Goal: Download file/media

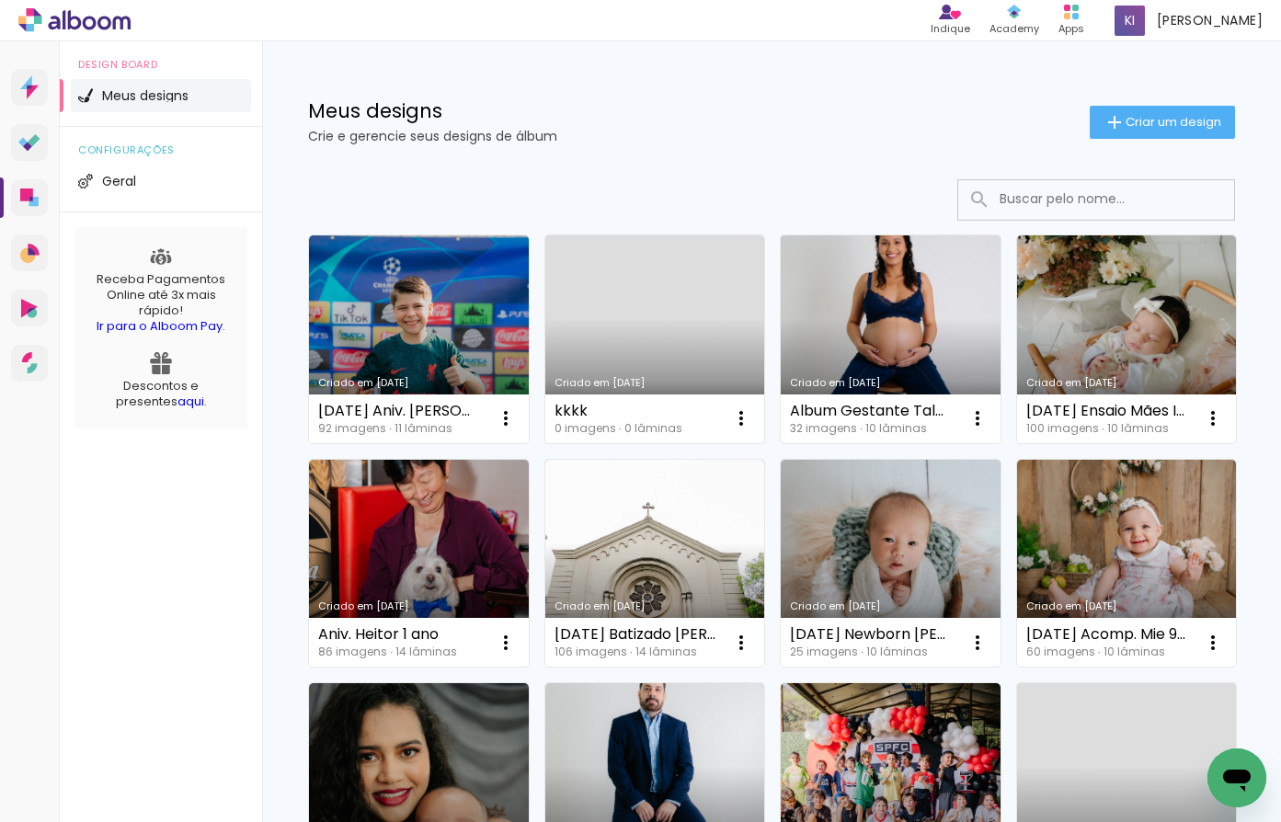
click at [925, 347] on link "Criado em [DATE]" at bounding box center [891, 339] width 220 height 208
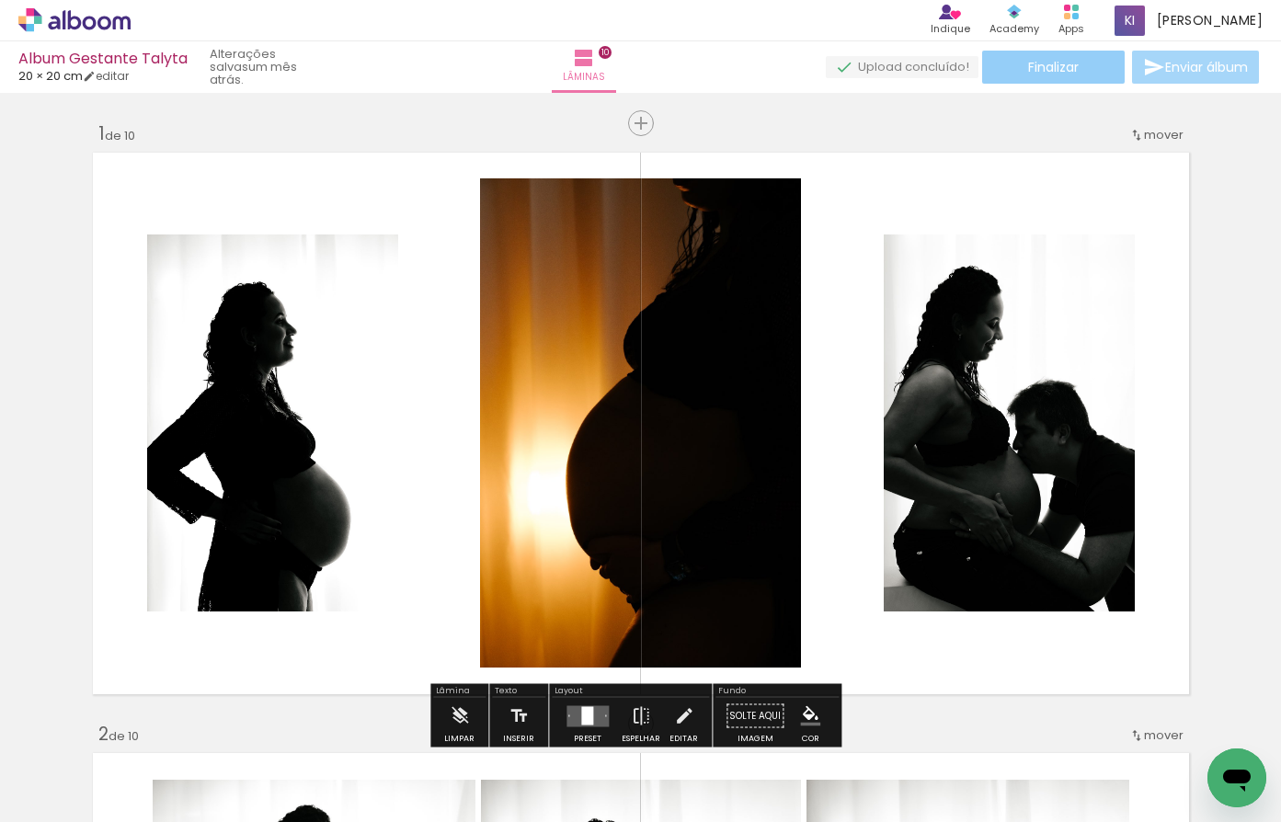
click at [1079, 67] on paper-button "Finalizar" at bounding box center [1053, 67] width 143 height 33
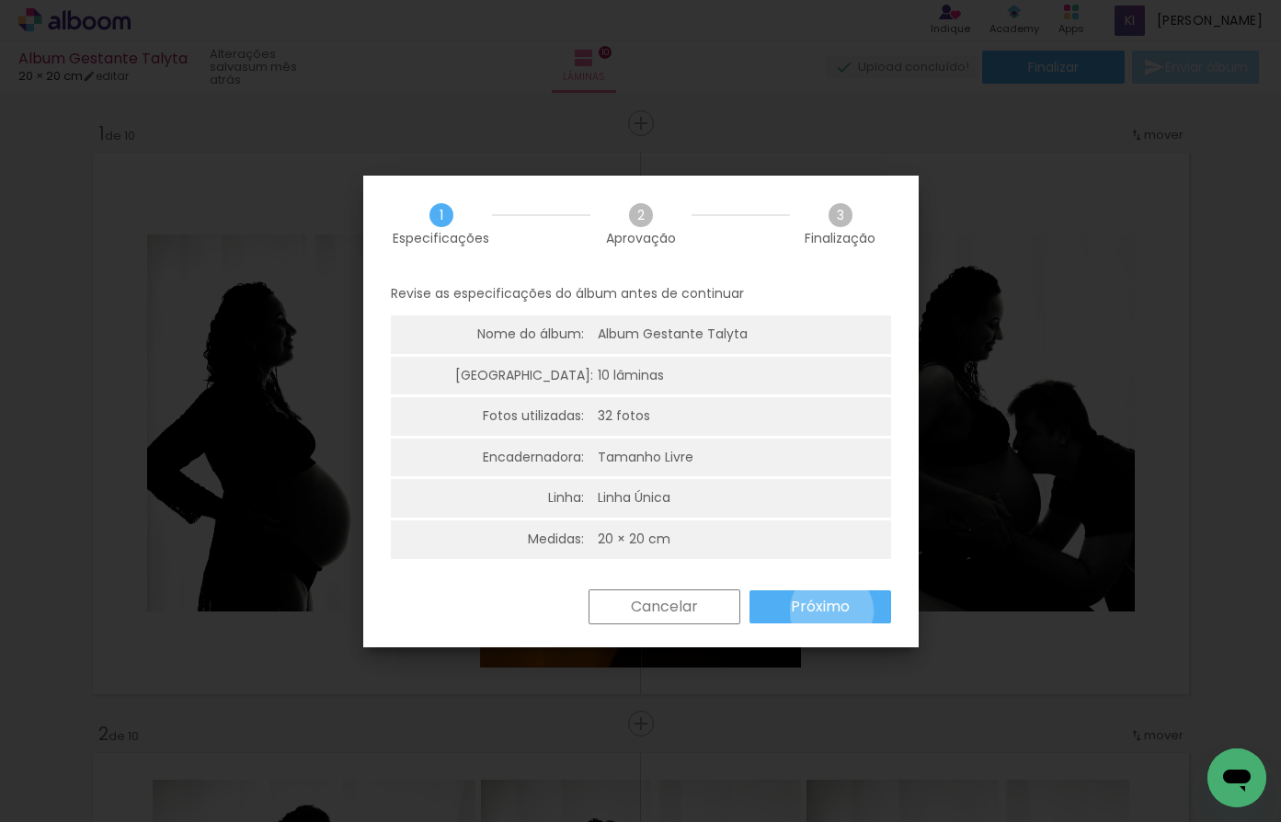
click at [0, 0] on slot "Próximo" at bounding box center [0, 0] width 0 height 0
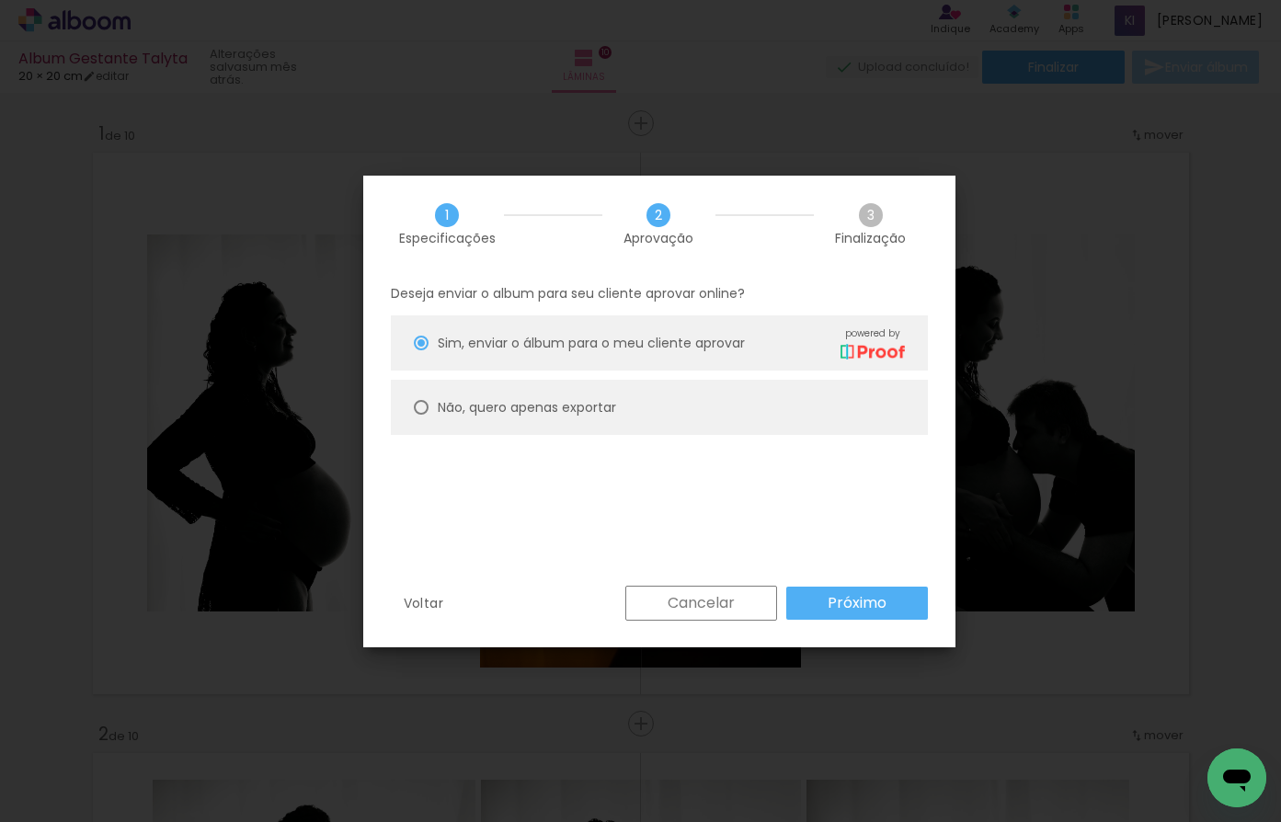
click at [727, 604] on paper-button "Cancelar" at bounding box center [701, 603] width 152 height 35
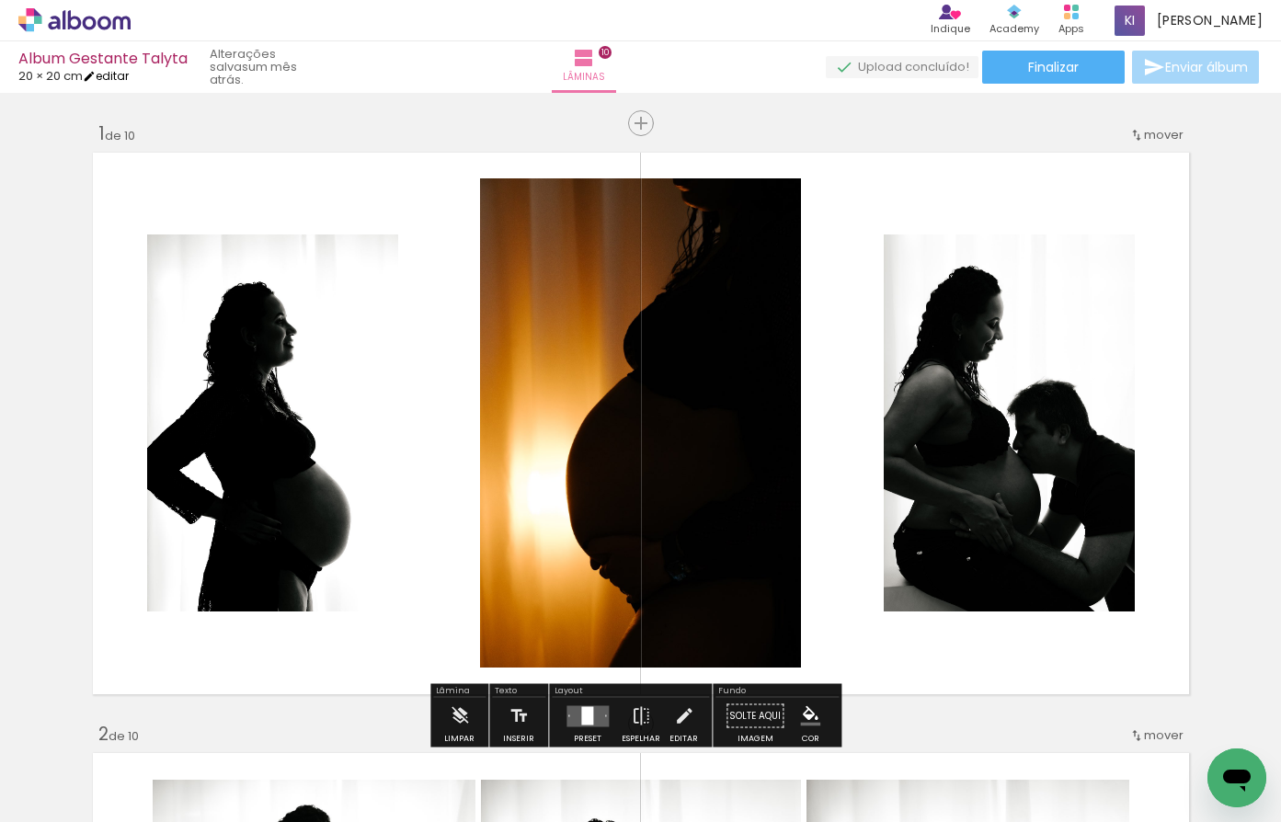
click at [124, 75] on link "editar" at bounding box center [106, 76] width 46 height 16
type input "20"
type input "40"
type input "2"
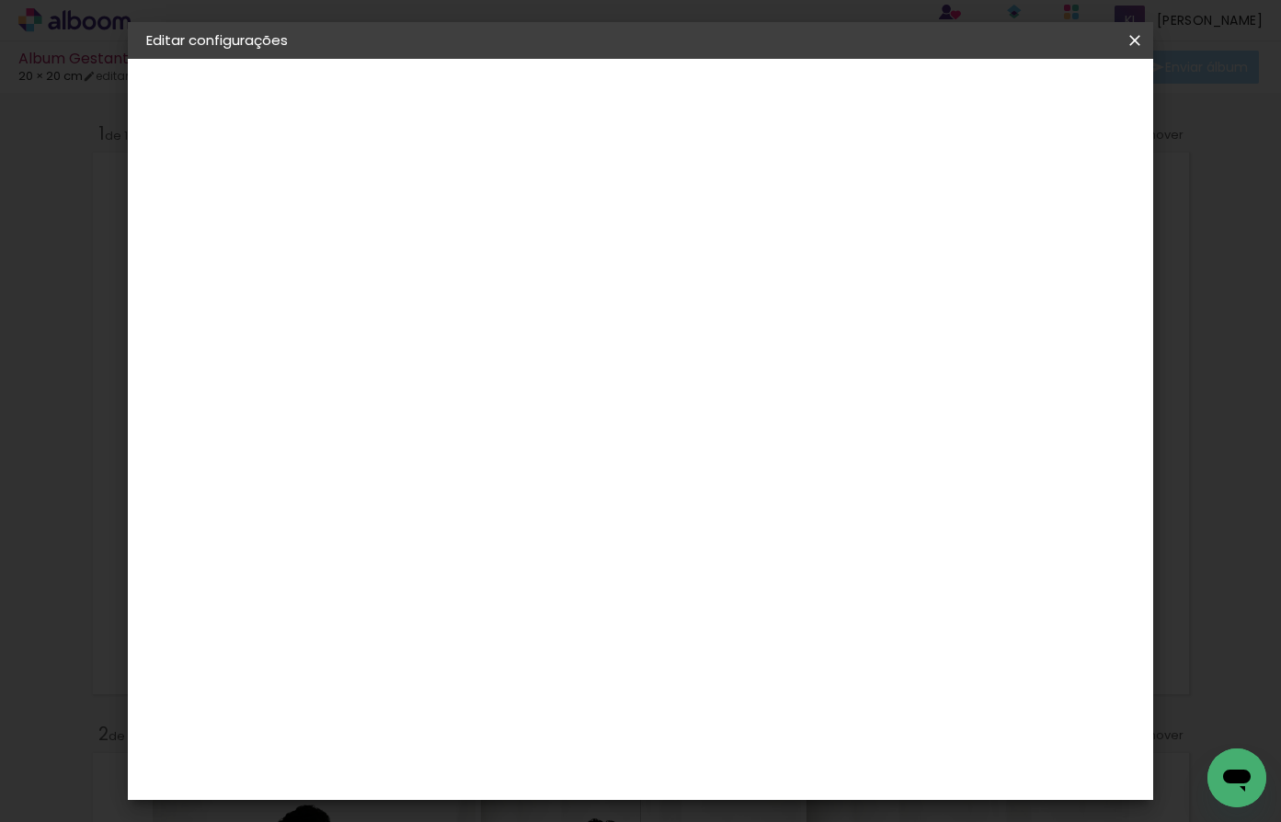
click at [202, 190] on div "2. Especificações" at bounding box center [246, 188] width 201 height 22
click at [211, 226] on div "Tamanho livre" at bounding box center [217, 227] width 63 height 26
click at [513, 621] on div "AlfaFotoBook" at bounding box center [483, 616] width 97 height 15
click at [0, 0] on slot "Avançar" at bounding box center [0, 0] width 0 height 0
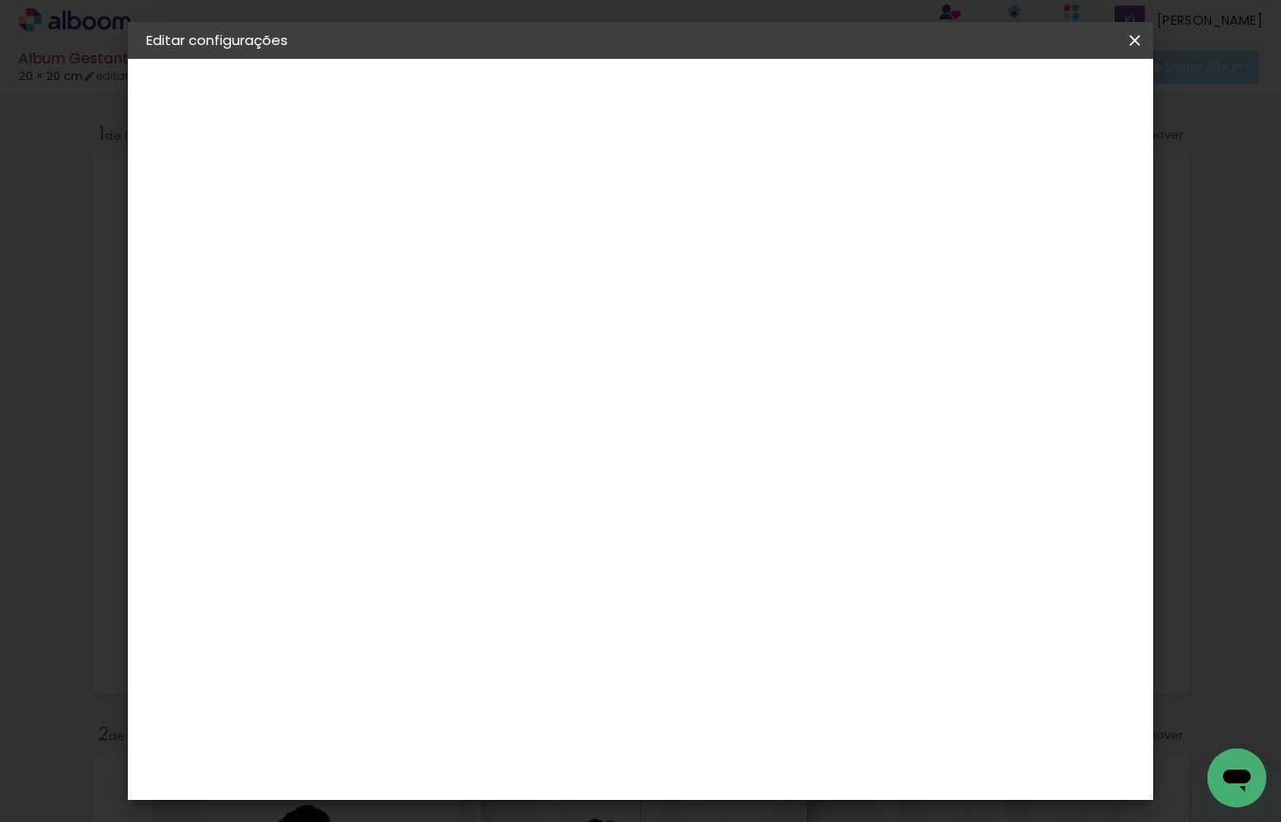
click at [571, 755] on span "Cubic" at bounding box center [528, 779] width 86 height 49
click at [0, 0] on slot "Avançar" at bounding box center [0, 0] width 0 height 0
click at [1005, 310] on div "20 cm Largura da página 20.32 cm Altura 40 cm Largura da lâmina (2 páginas) 3 m…" at bounding box center [715, 293] width 643 height 147
click at [915, 200] on div at bounding box center [906, 198] width 17 height 17
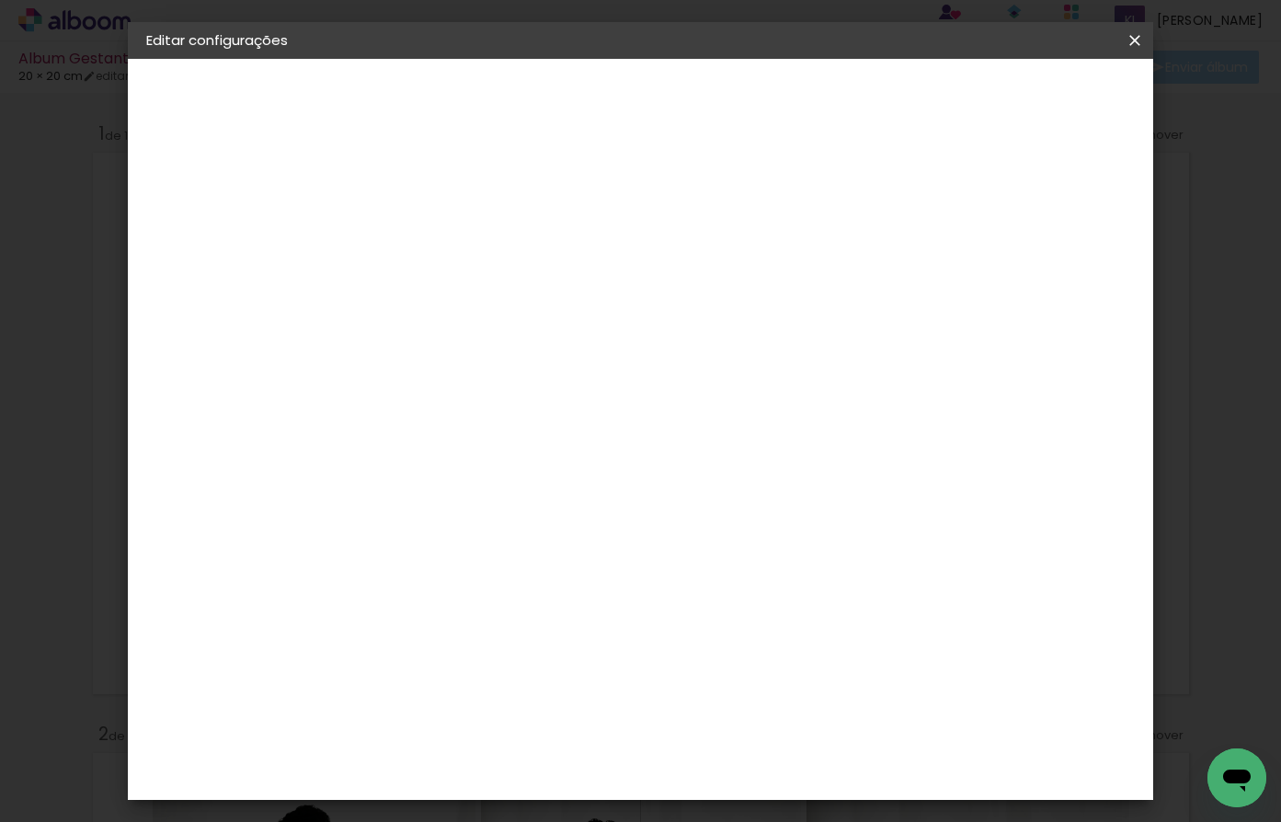
type paper-checkbox "on"
click at [963, 274] on span "3" at bounding box center [963, 275] width 19 height 28
click at [1019, 99] on span "Salvar configurações" at bounding box center [951, 97] width 136 height 13
click at [1019, 96] on span "Salvar configurações" at bounding box center [951, 97] width 136 height 13
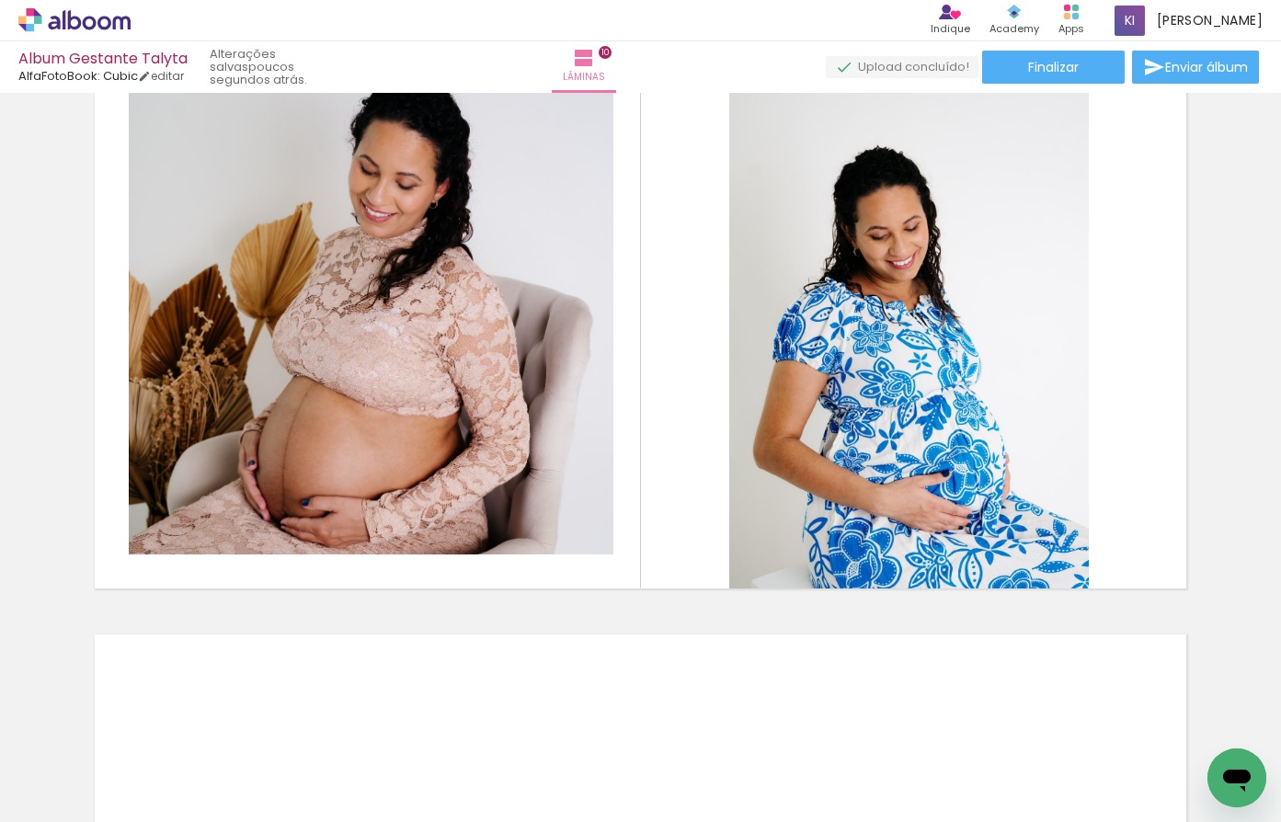
scroll to position [5146, 0]
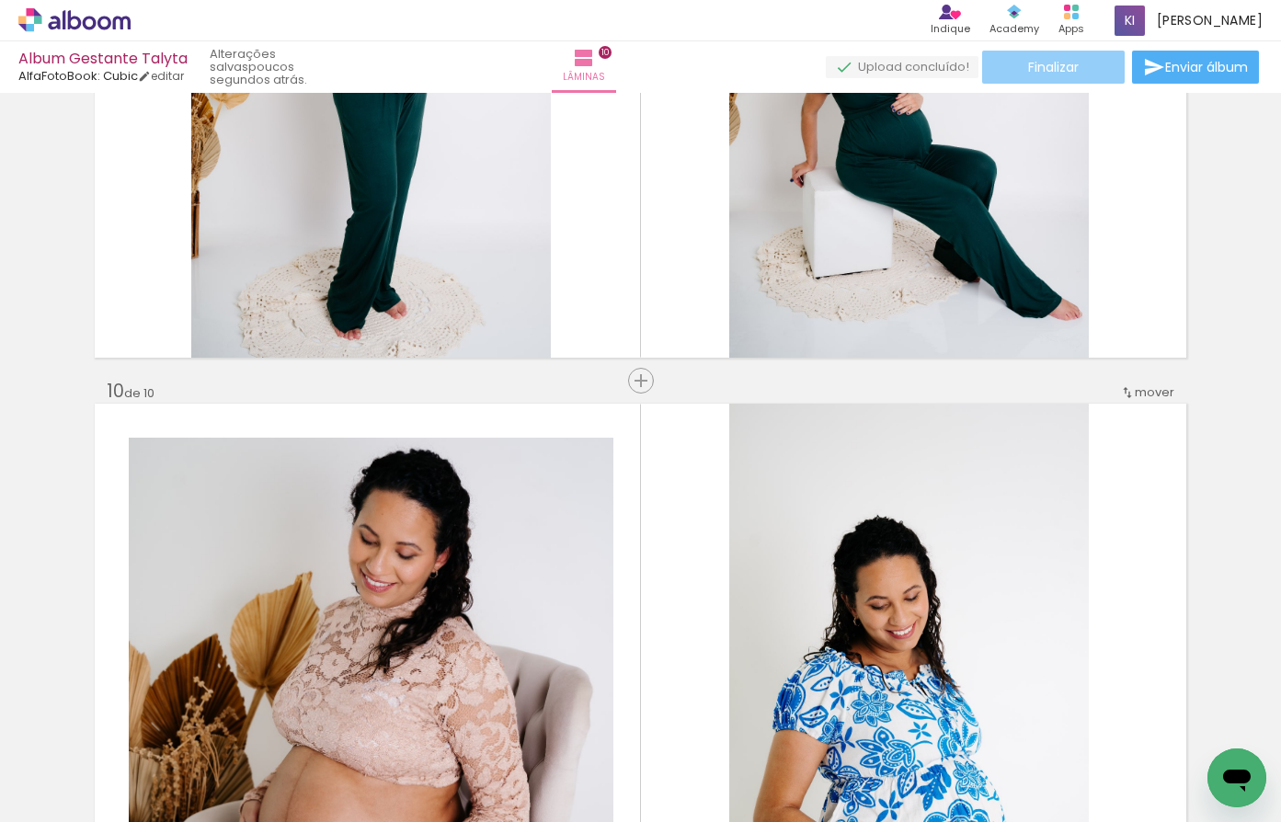
click at [1061, 65] on span "Finalizar" at bounding box center [1053, 67] width 51 height 13
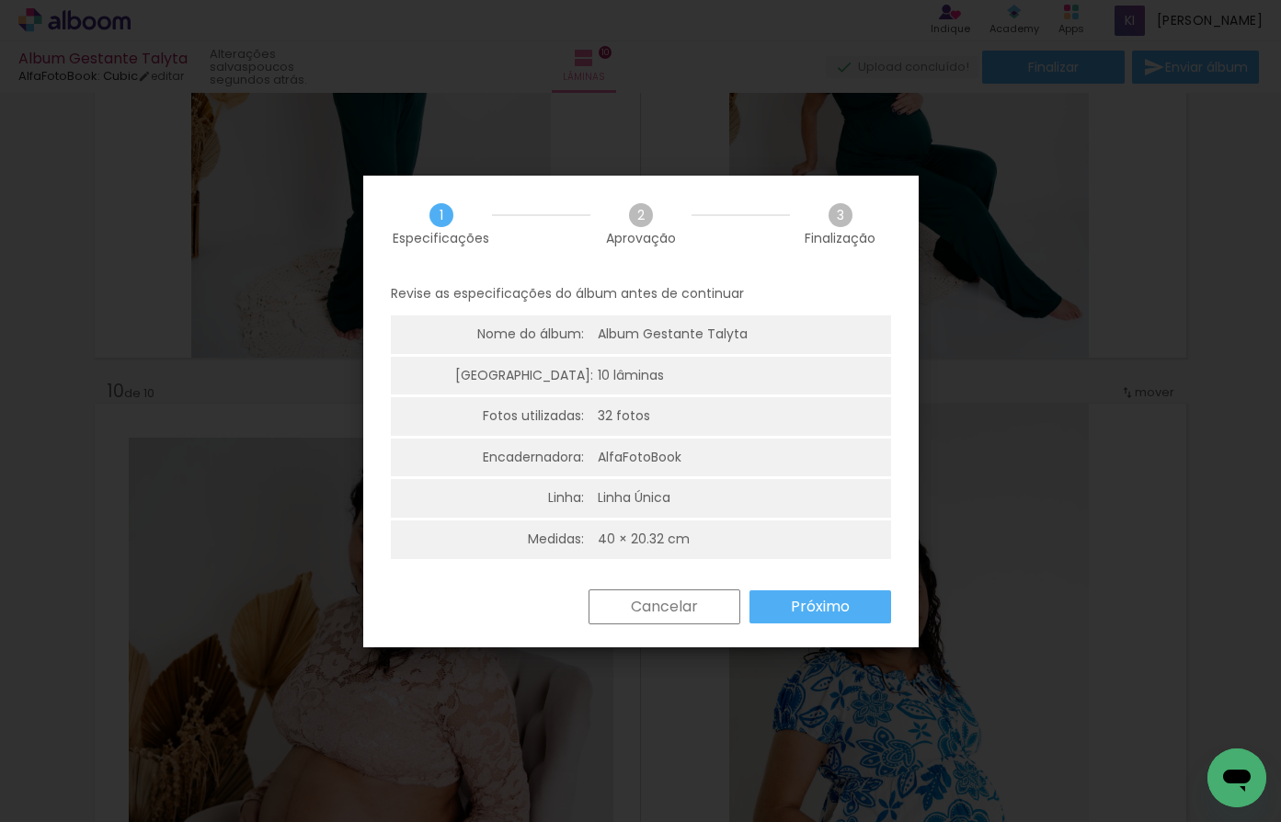
click at [0, 0] on slot "Próximo" at bounding box center [0, 0] width 0 height 0
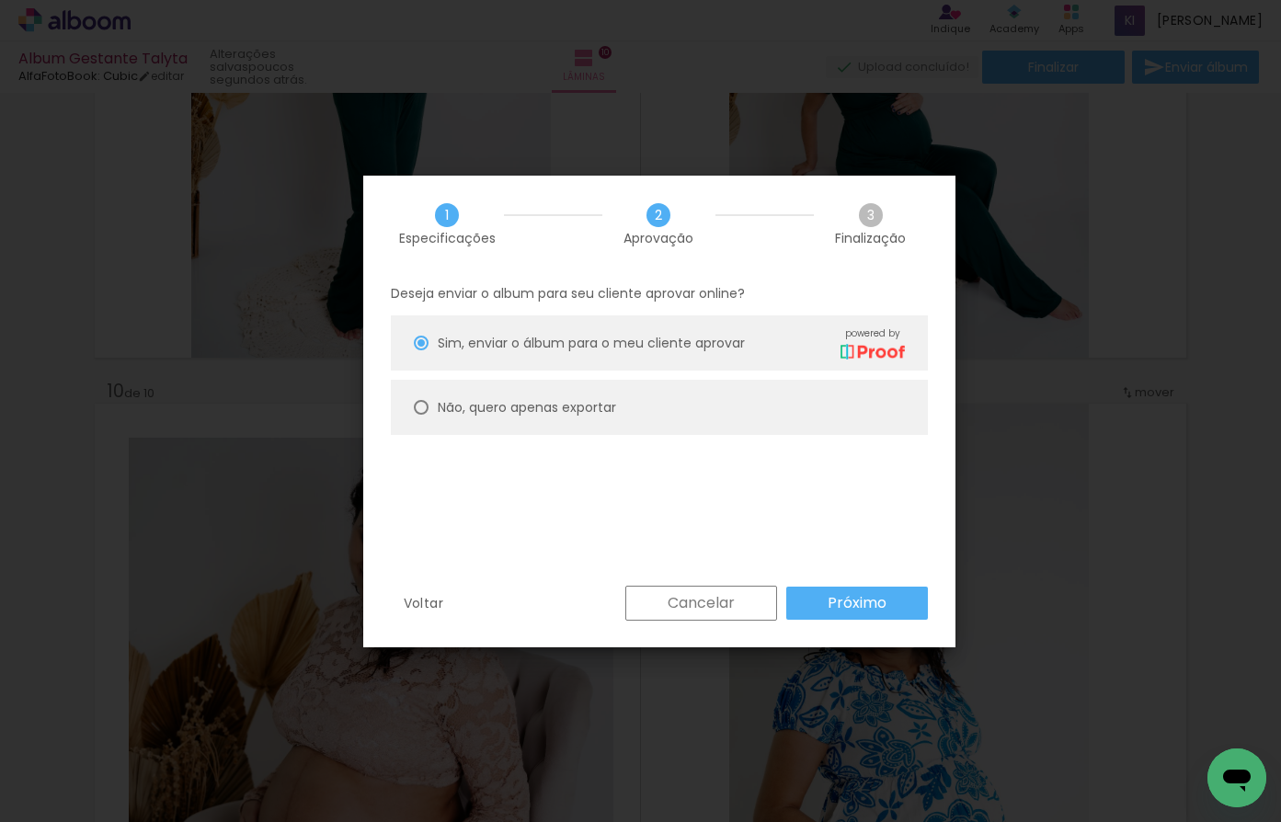
click at [420, 350] on div at bounding box center [421, 343] width 15 height 15
type paper-radio-button "on"
click at [0, 0] on slot "Próximo" at bounding box center [0, 0] width 0 height 0
type input "Alta, 300 DPI"
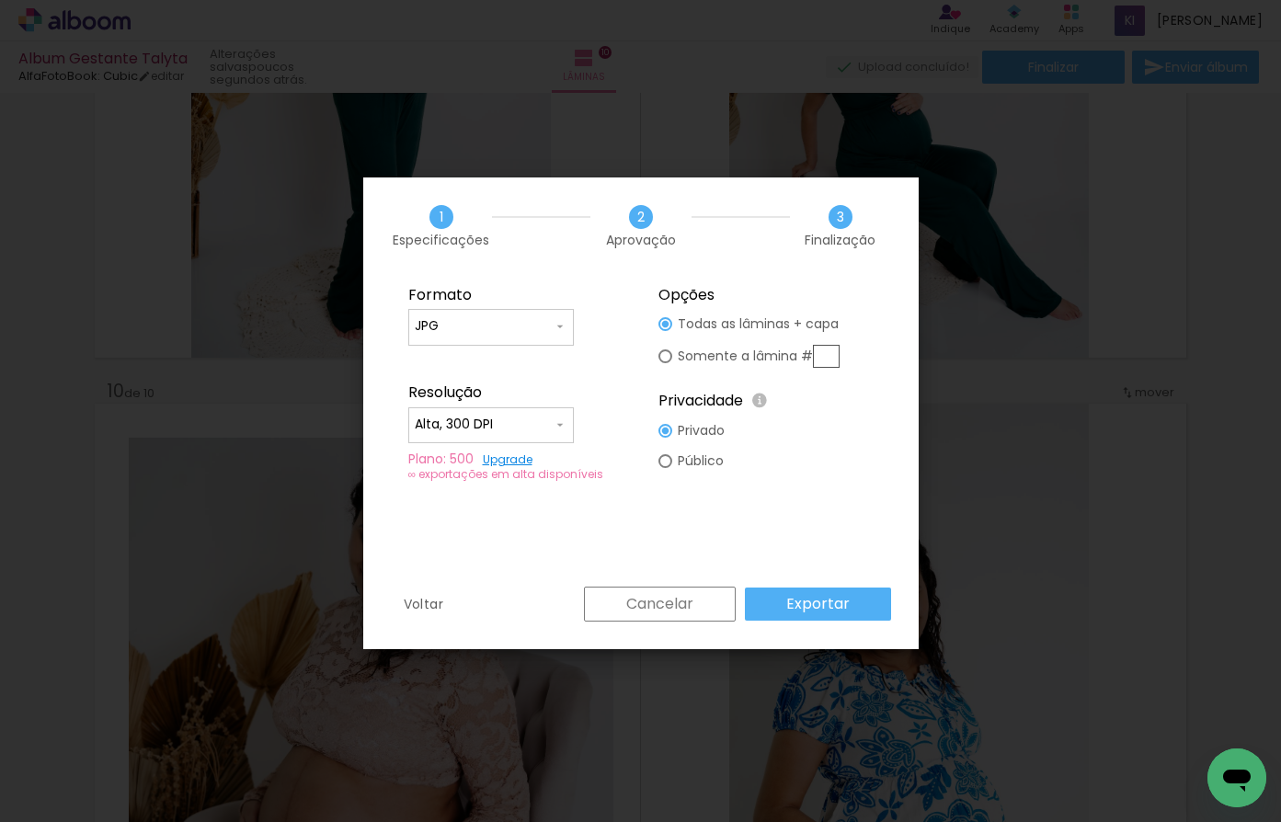
click at [0, 0] on slot "Exportar" at bounding box center [0, 0] width 0 height 0
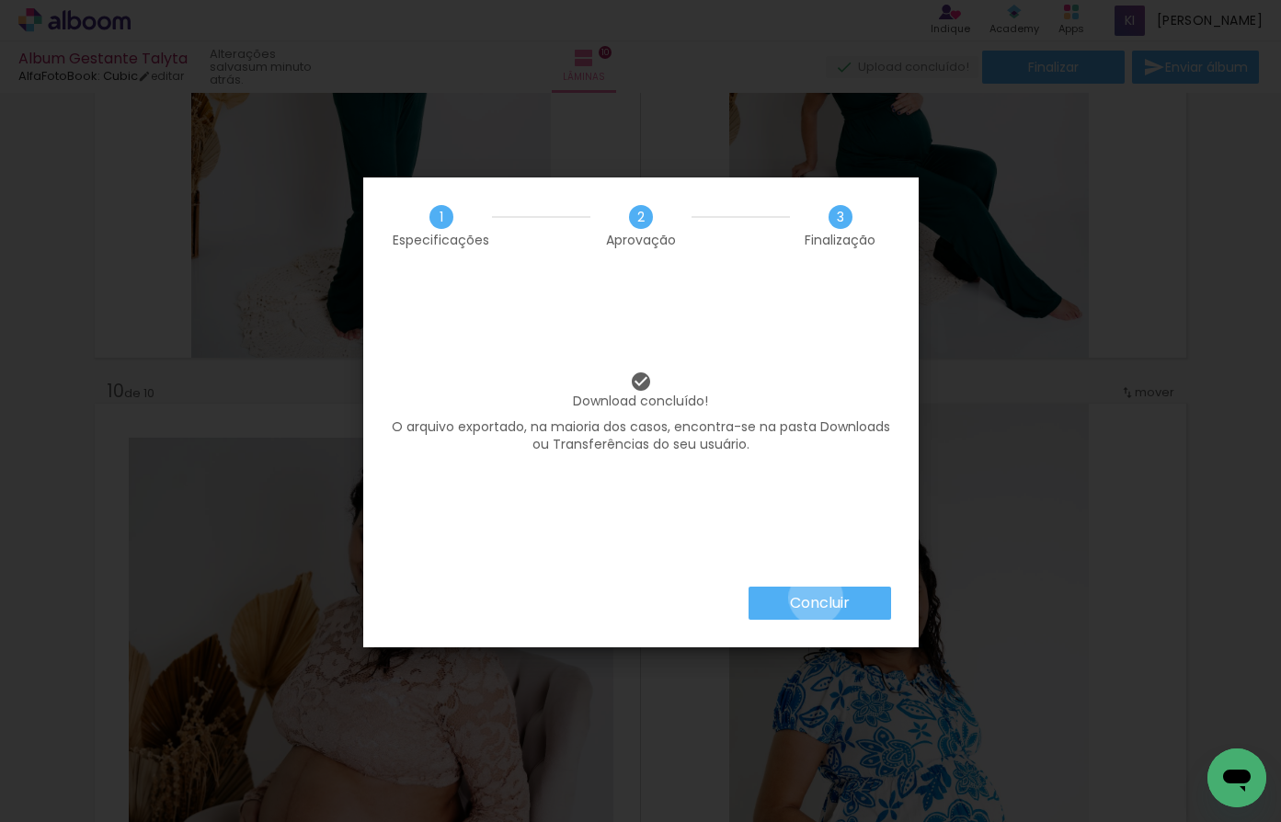
click at [0, 0] on slot "Concluir" at bounding box center [0, 0] width 0 height 0
